Goal: Task Accomplishment & Management: Manage account settings

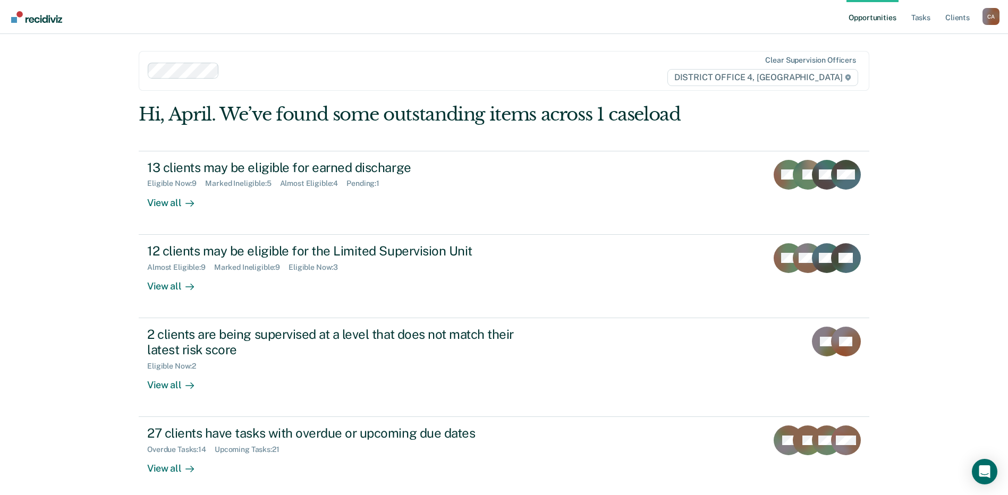
click at [885, 16] on link "Opportunities" at bounding box center [872, 17] width 52 height 34
click at [926, 16] on link "Tasks" at bounding box center [920, 17] width 23 height 34
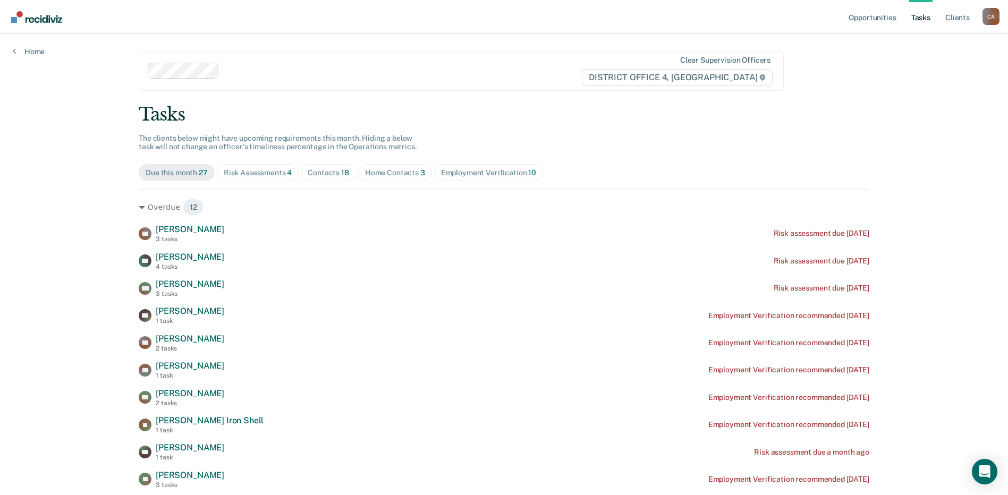
click at [408, 172] on div "Home Contacts 3" at bounding box center [395, 172] width 60 height 9
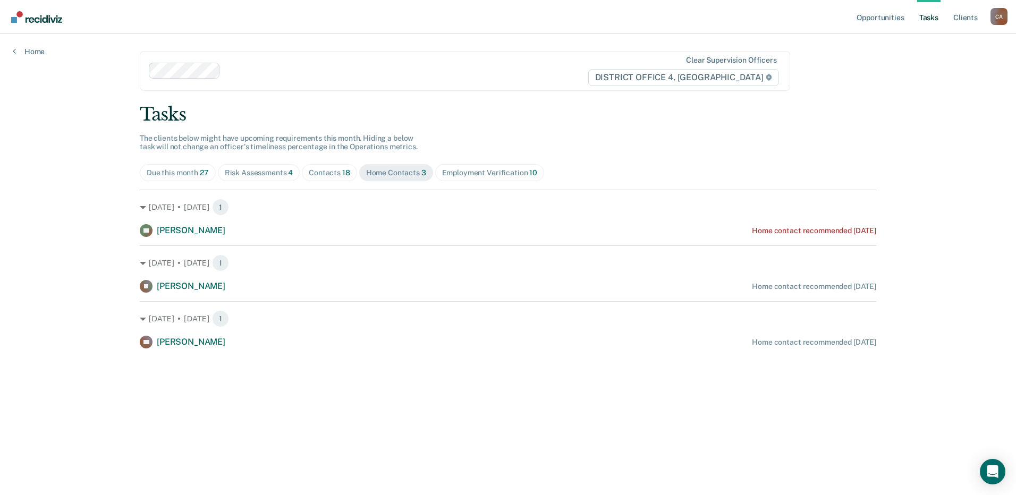
click at [263, 174] on div "Risk Assessments 4" at bounding box center [259, 172] width 69 height 9
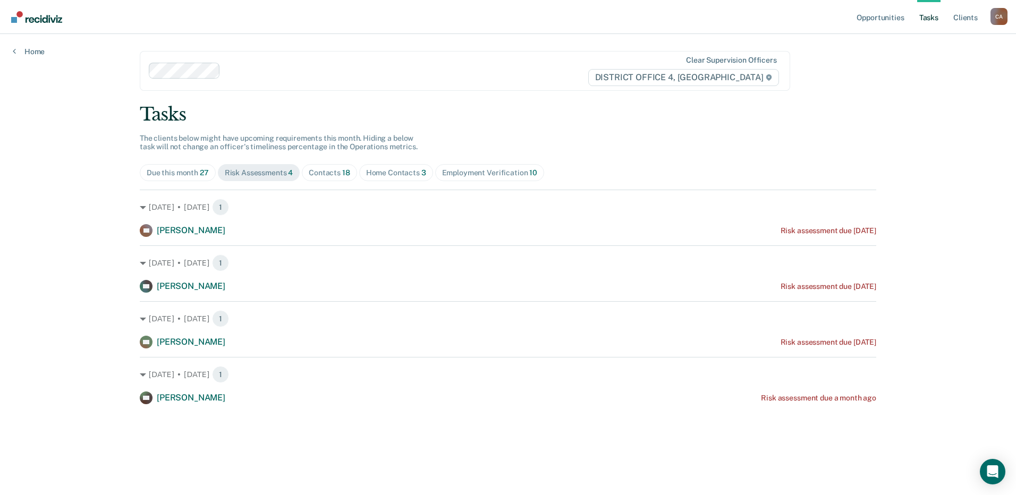
click at [320, 172] on div "Contacts 18" at bounding box center [329, 172] width 41 height 9
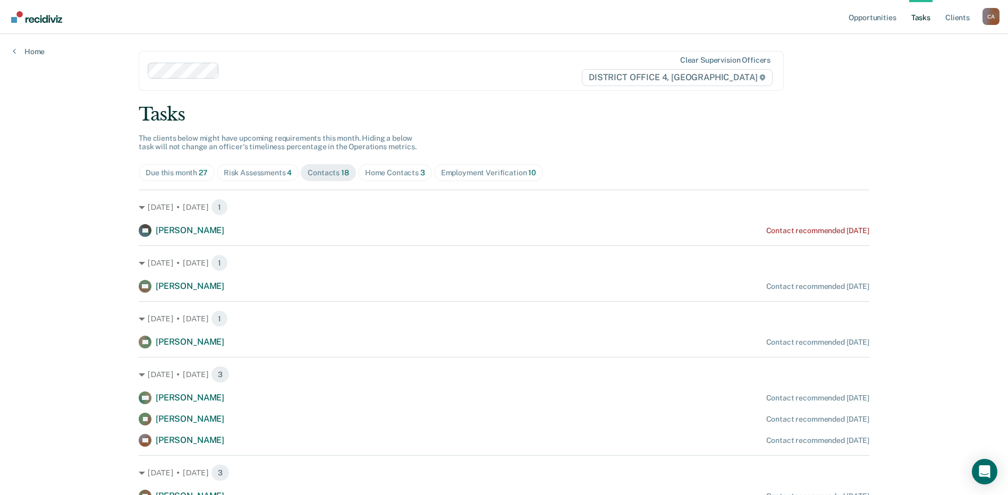
click at [486, 167] on span "Employment Verification 10" at bounding box center [488, 172] width 109 height 17
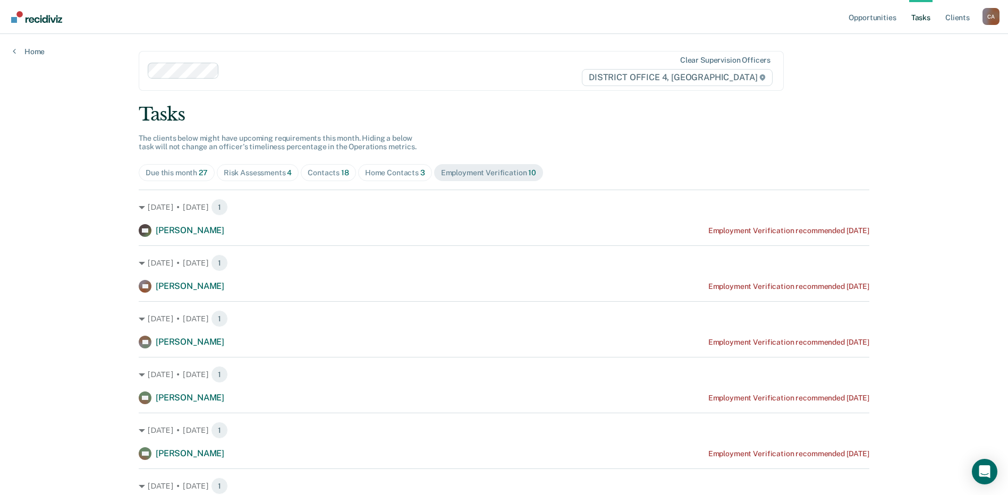
click at [181, 173] on div "Due this month 27" at bounding box center [177, 172] width 62 height 9
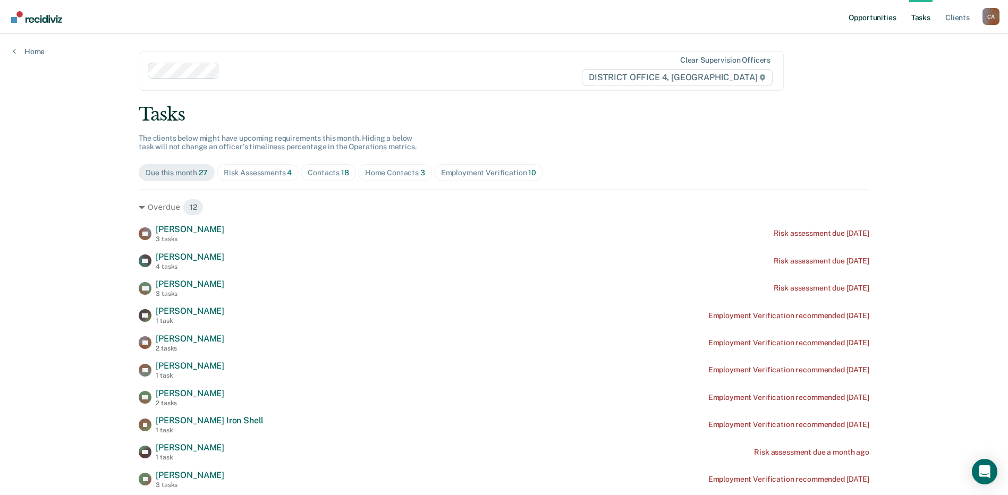
click at [870, 15] on link "Opportunities" at bounding box center [872, 17] width 52 height 34
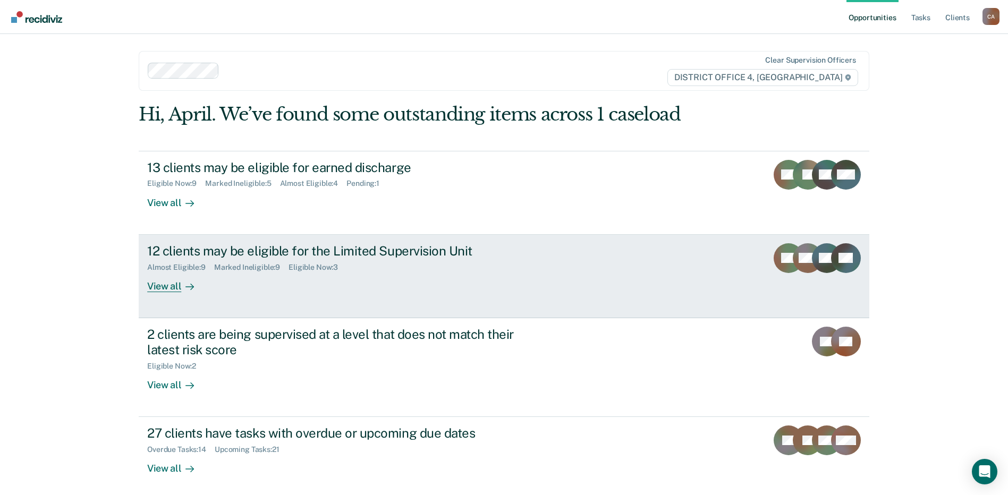
click at [156, 283] on div "View all" at bounding box center [177, 282] width 60 height 21
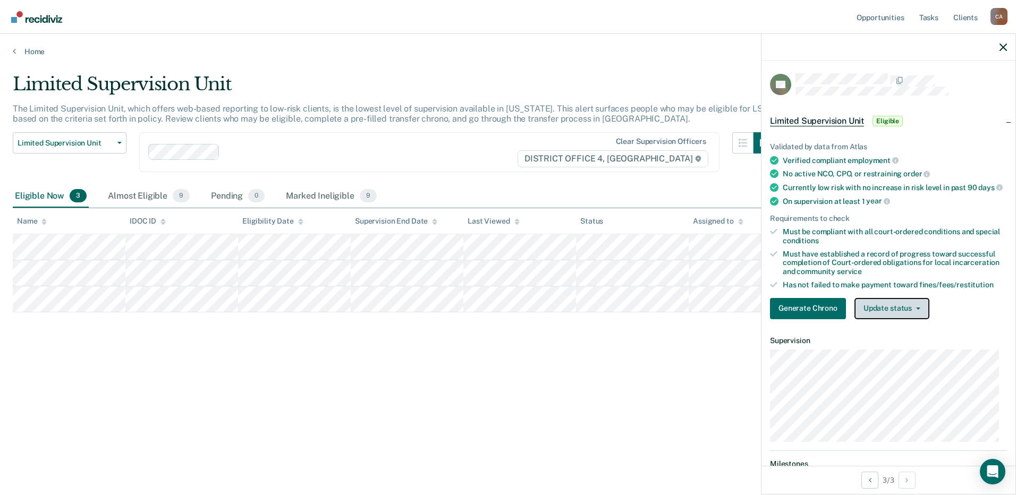
click at [917, 315] on button "Update status" at bounding box center [891, 308] width 75 height 21
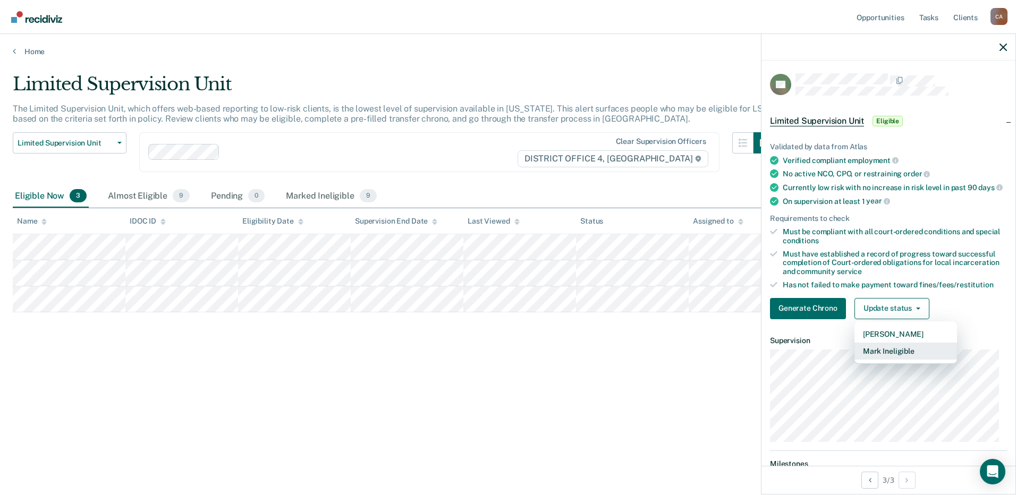
click at [919, 360] on button "Mark Ineligible" at bounding box center [905, 351] width 103 height 17
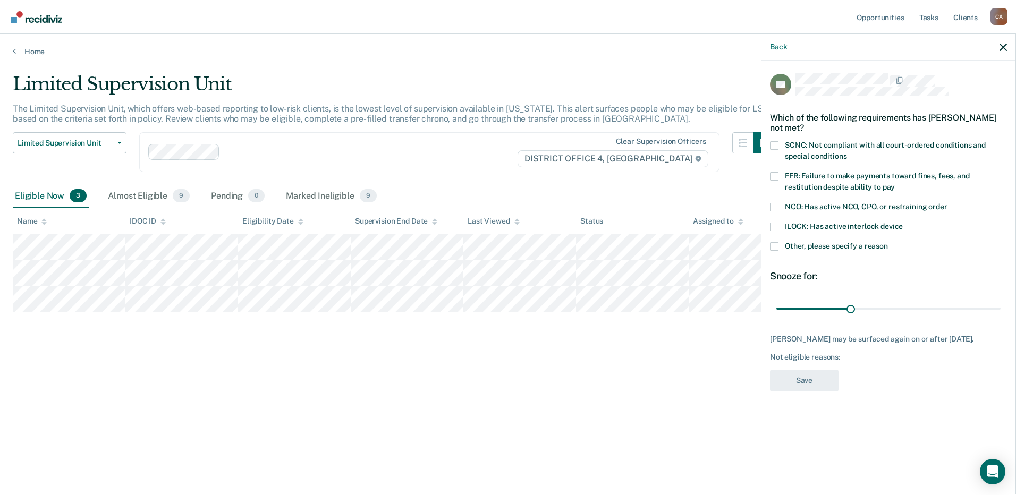
click at [775, 205] on span at bounding box center [774, 207] width 9 height 9
click at [947, 203] on input "NCO: Has active NCO, CPO, or restraining order" at bounding box center [947, 203] width 0 height 0
click at [828, 389] on button "Save" at bounding box center [804, 381] width 69 height 22
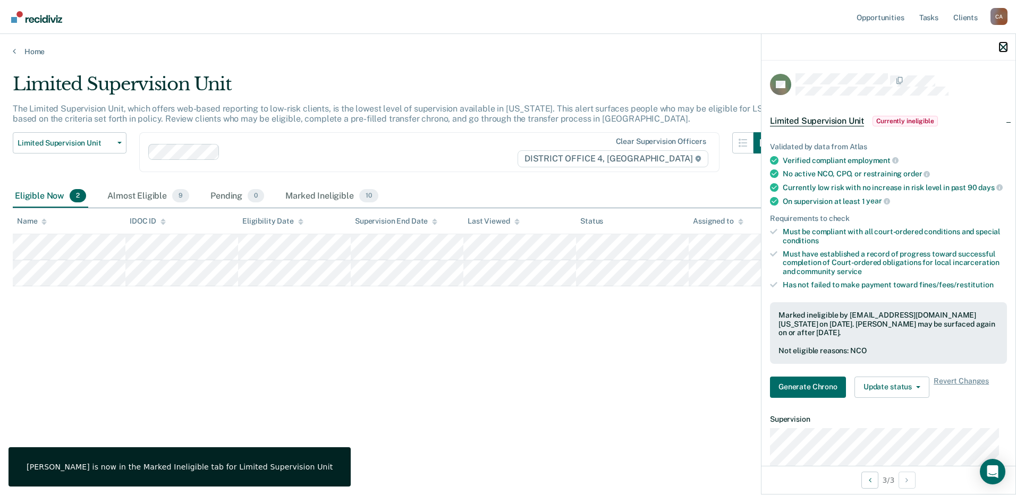
click at [1005, 44] on icon "button" at bounding box center [1002, 47] width 7 height 7
